Goal: Task Accomplishment & Management: Manage account settings

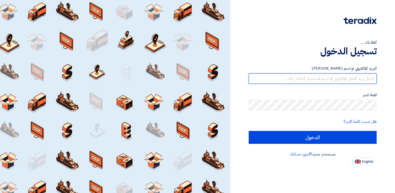
type input "[PERSON_NAME][EMAIL_ADDRESS][PERSON_NAME][DOMAIN_NAME]"
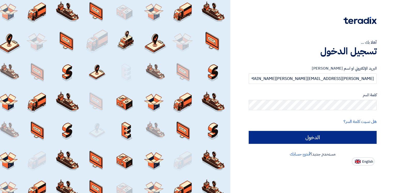
drag, startPoint x: 288, startPoint y: 146, endPoint x: 290, endPoint y: 139, distance: 6.9
click at [288, 146] on div "البريد الإلكتروني او اسم المستخدم sandra.sameh@interactts.com كلمة السر هل نسيت…" at bounding box center [313, 104] width 128 height 93
click at [290, 137] on input "الدخول" at bounding box center [313, 137] width 128 height 13
type input "Sign in"
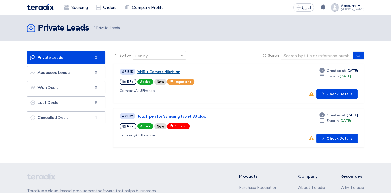
click at [173, 72] on link "VNR + Camera Hikvision" at bounding box center [201, 72] width 129 height 5
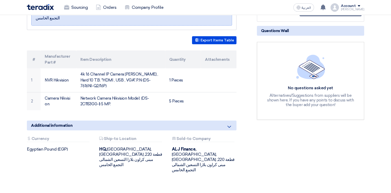
scroll to position [103, 0]
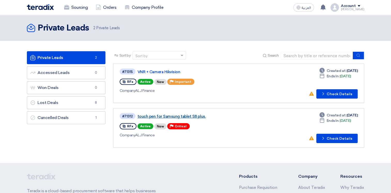
click at [157, 115] on link "touch pen for Samsung tablet S8 plus." at bounding box center [201, 116] width 129 height 5
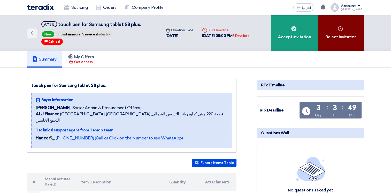
click at [342, 26] on icon at bounding box center [340, 28] width 5 height 5
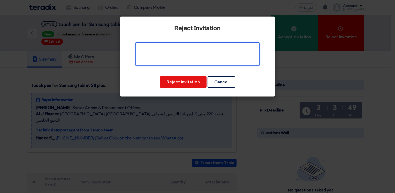
click at [195, 57] on textarea at bounding box center [197, 53] width 124 height 23
type textarea "خ"
type textarea "out of scope"
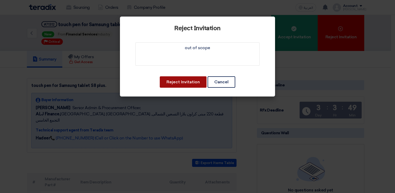
drag, startPoint x: 192, startPoint y: 73, endPoint x: 193, endPoint y: 86, distance: 12.7
click at [192, 74] on div "Reject Invitation Reject Invitation Cancel" at bounding box center [197, 57] width 155 height 80
click at [194, 85] on button "Reject Invitation" at bounding box center [183, 81] width 47 height 11
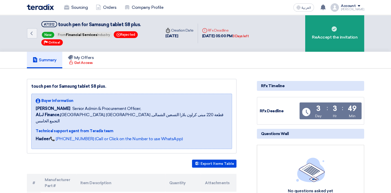
click at [41, 8] on img at bounding box center [40, 7] width 27 height 6
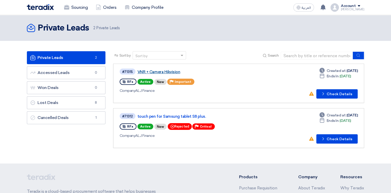
click at [158, 72] on link "VNR + Camera Hikvision" at bounding box center [201, 72] width 129 height 5
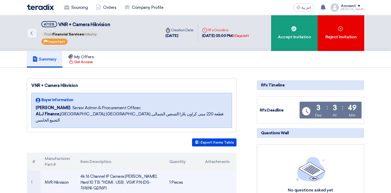
scroll to position [78, 0]
